Goal: Navigation & Orientation: Find specific page/section

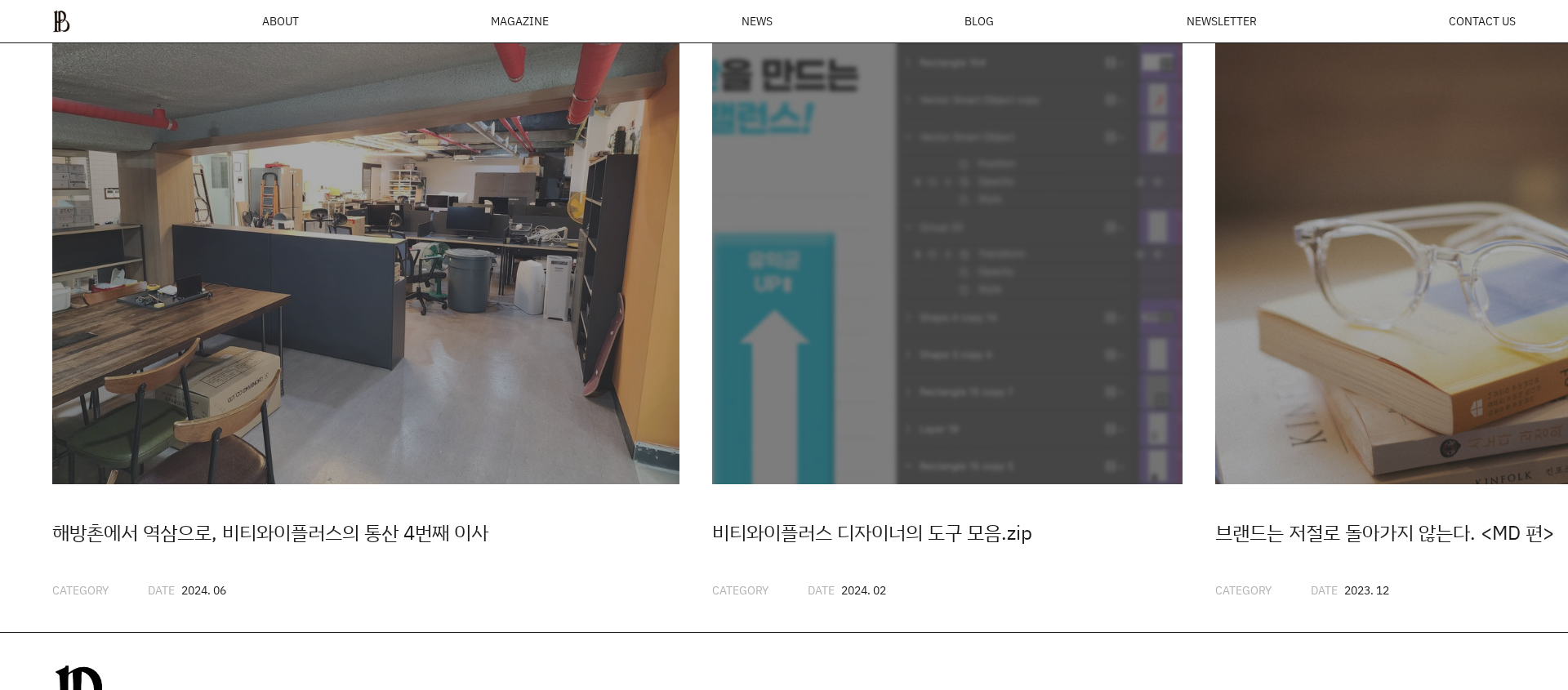
scroll to position [4451, 0]
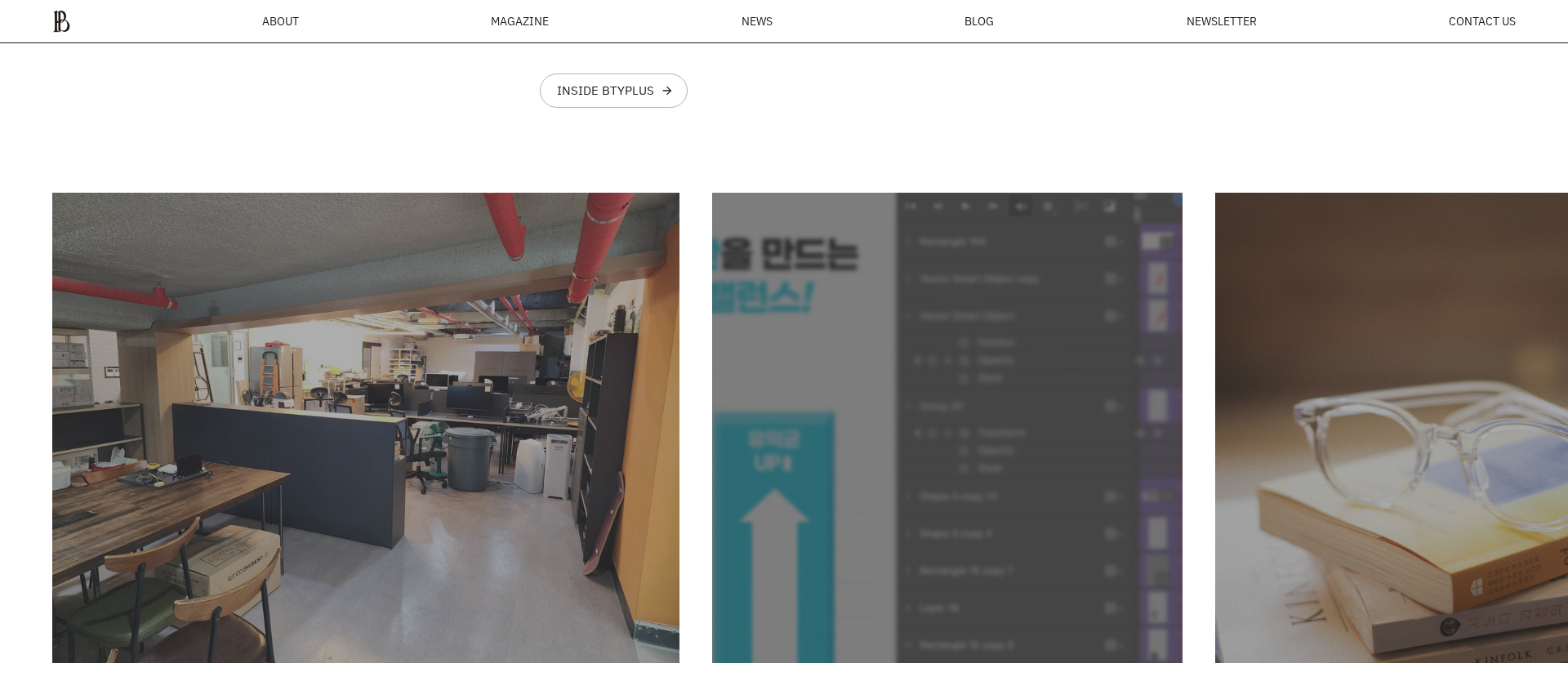
click at [945, 327] on img "2 / 20" at bounding box center [947, 427] width 471 height 471
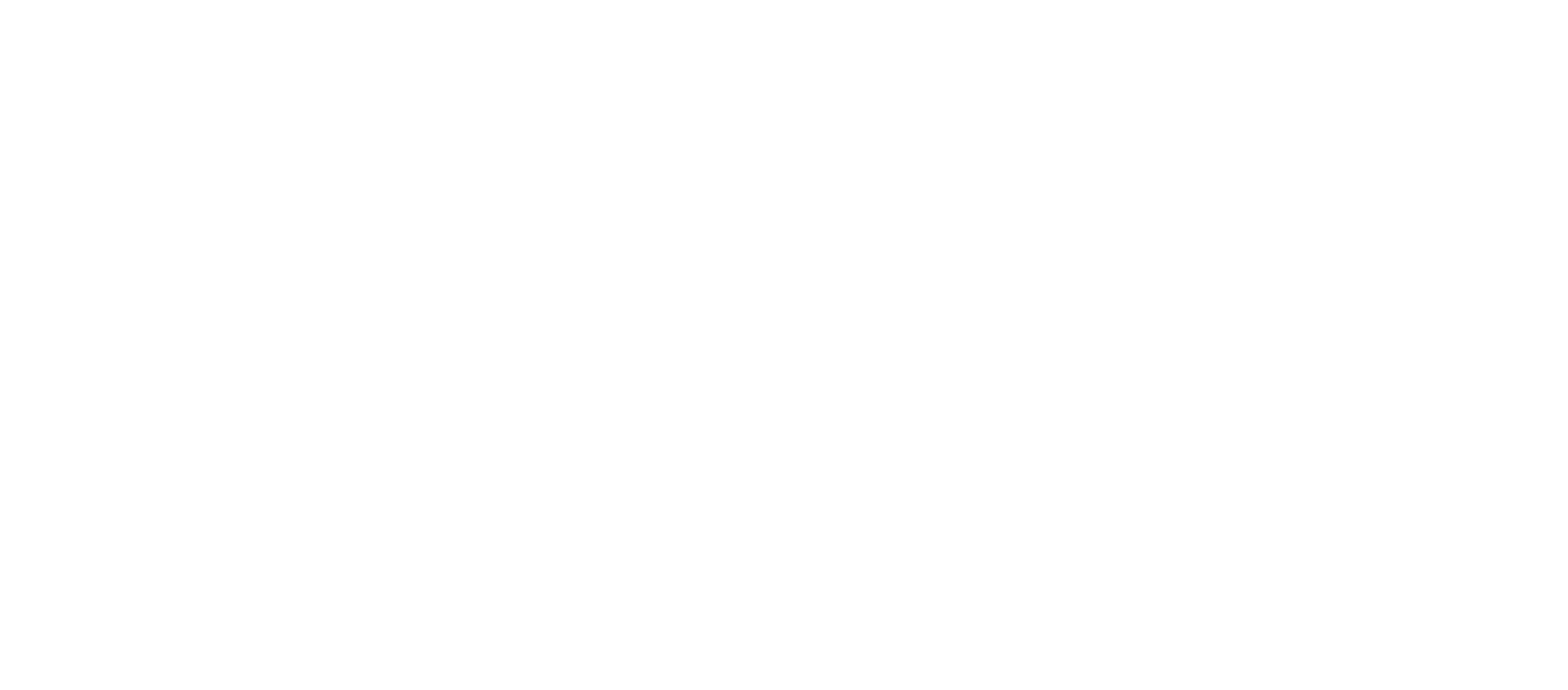
scroll to position [4457, 0]
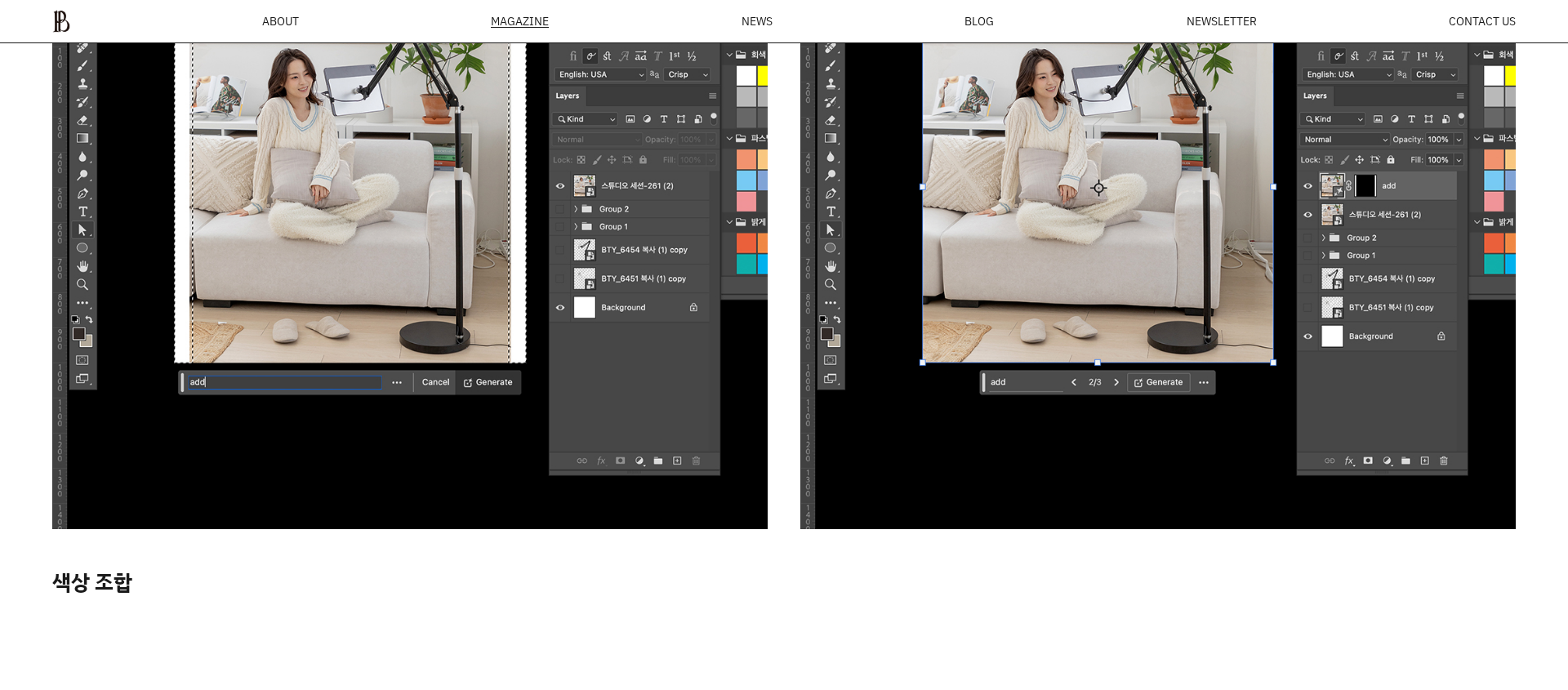
scroll to position [1399, 0]
